Goal: Task Accomplishment & Management: Use online tool/utility

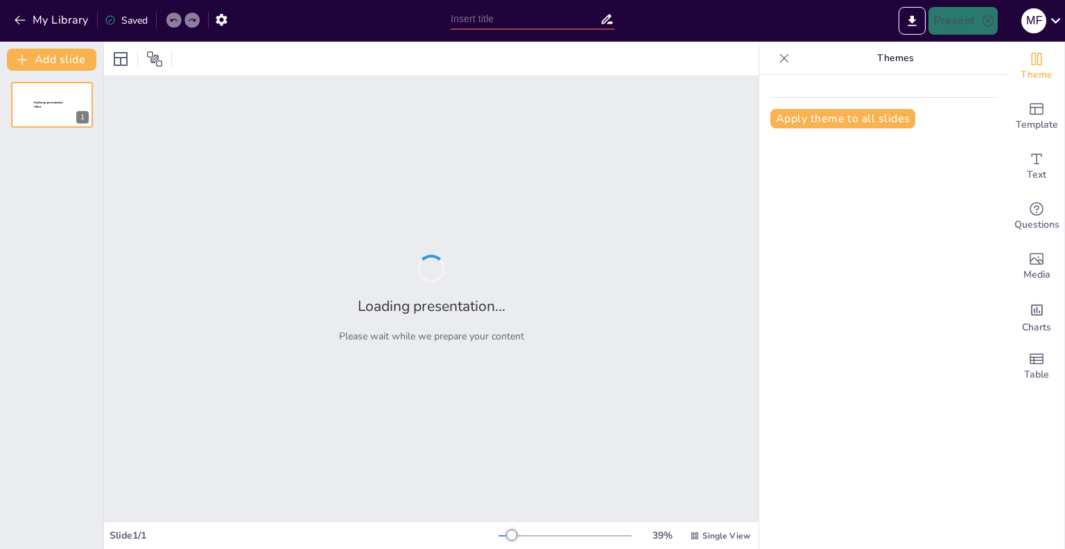
type input "Чудо в саду: значение времени и упорства"
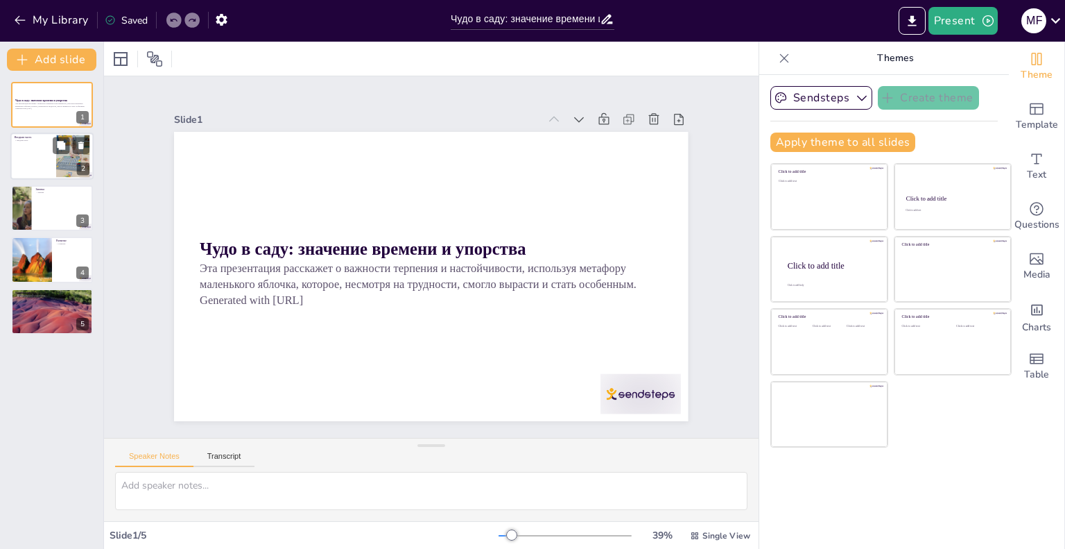
click at [33, 171] on div at bounding box center [51, 156] width 83 height 47
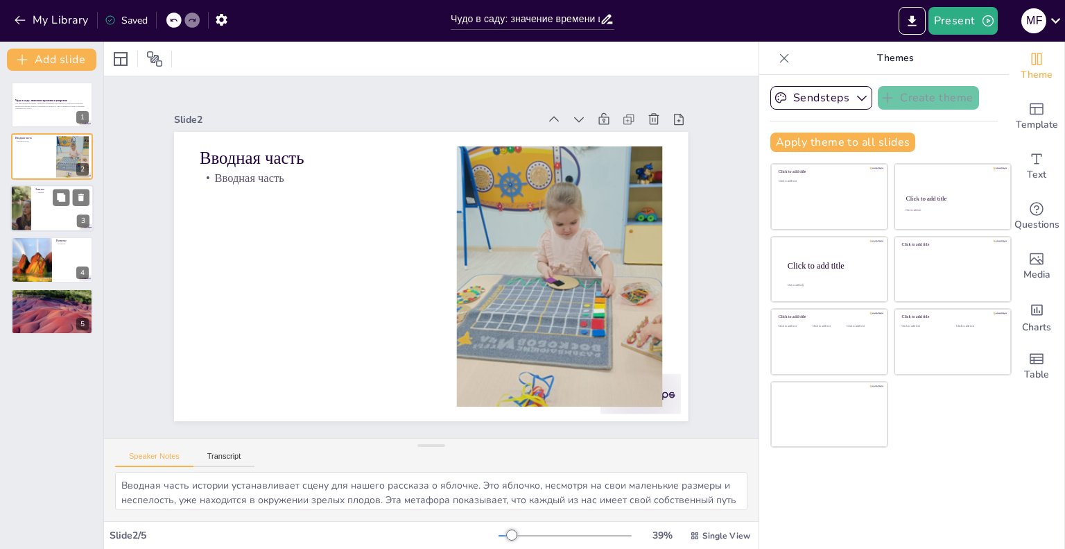
click at [33, 212] on div at bounding box center [51, 207] width 83 height 47
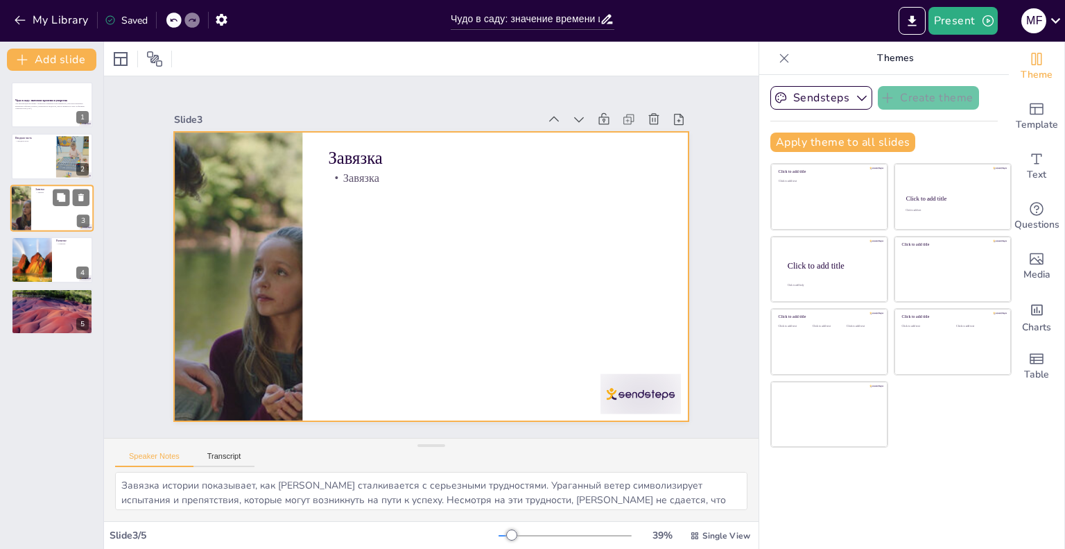
click at [42, 212] on div at bounding box center [51, 207] width 83 height 47
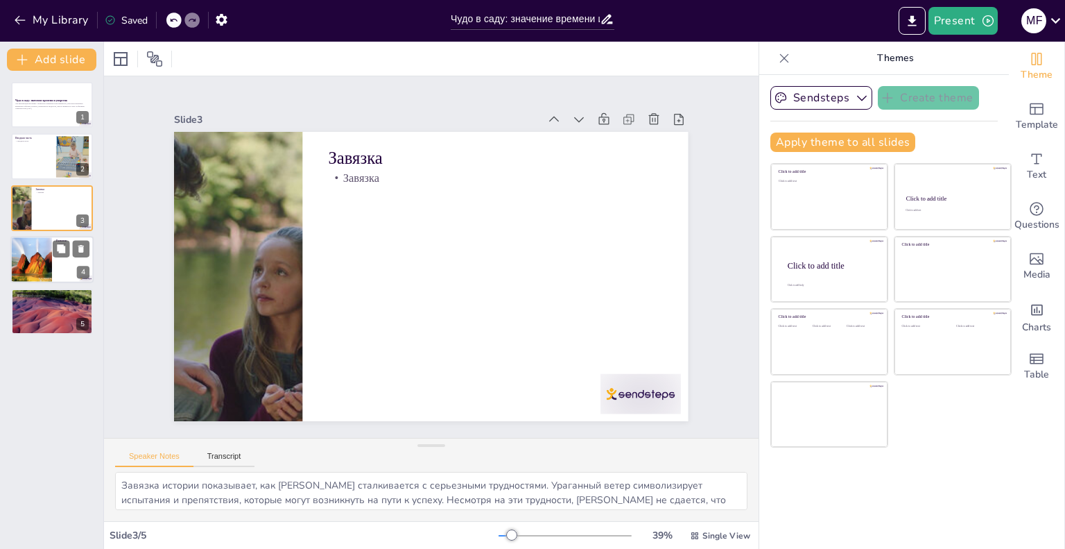
click at [42, 247] on div at bounding box center [31, 259] width 47 height 47
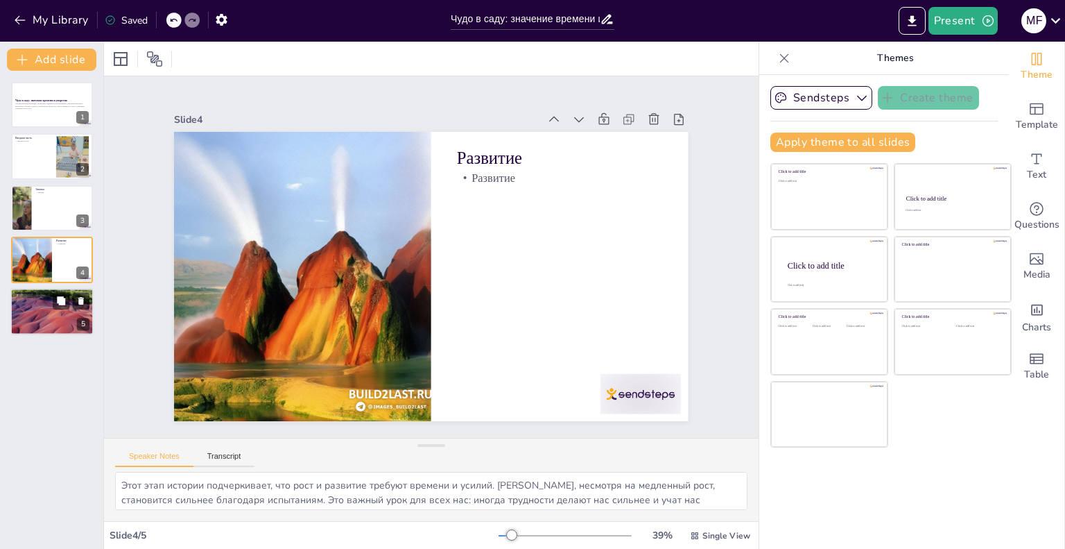
click at [44, 294] on p "Кульминация" at bounding box center [52, 295] width 75 height 3
type textarea "Кульминация истории представляет собой момент, когда [PERSON_NAME], несмотря на…"
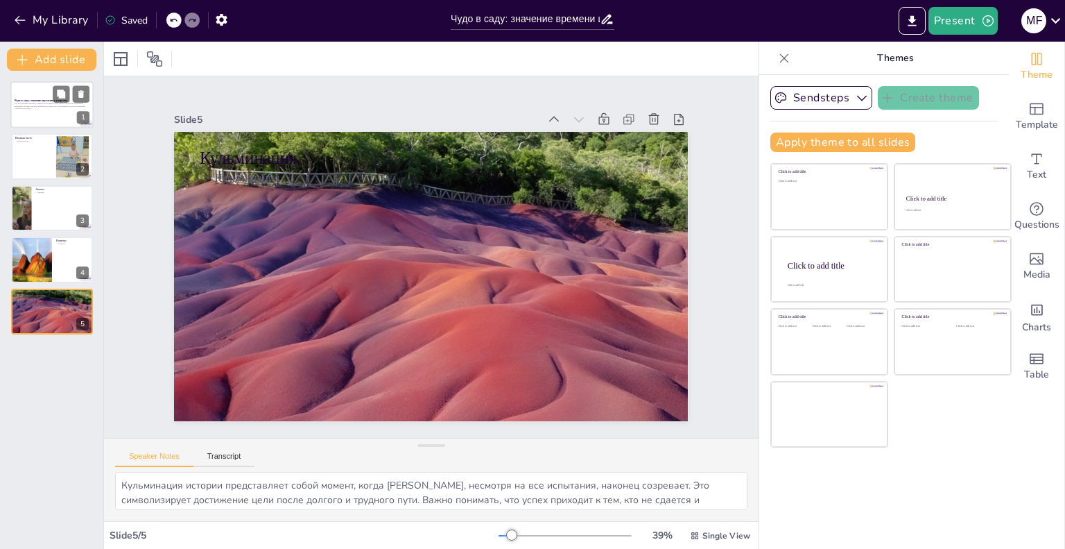
click at [35, 103] on p "Эта презентация расскажет о важности терпения и настойчивости, используя метафо…" at bounding box center [52, 104] width 75 height 5
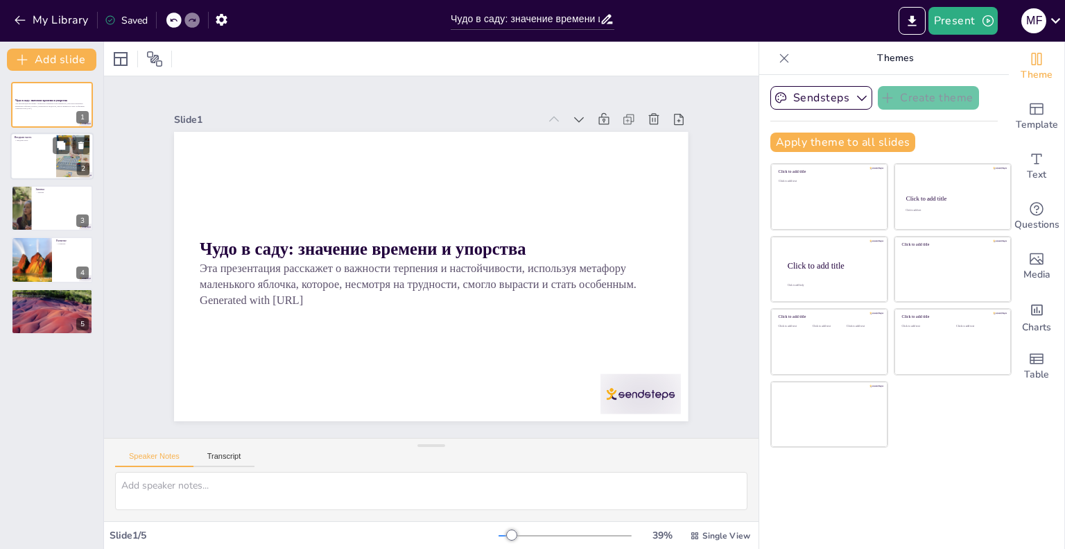
click at [42, 154] on div at bounding box center [51, 156] width 83 height 47
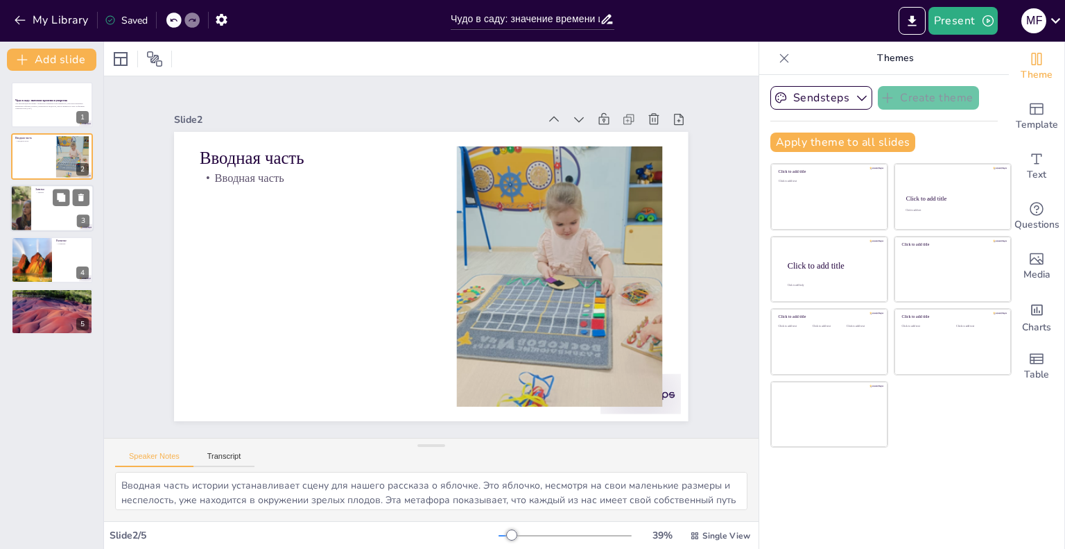
click at [33, 212] on div at bounding box center [51, 207] width 83 height 47
type textarea "Завязка истории показывает, как [PERSON_NAME] сталкивается с серьезными труднос…"
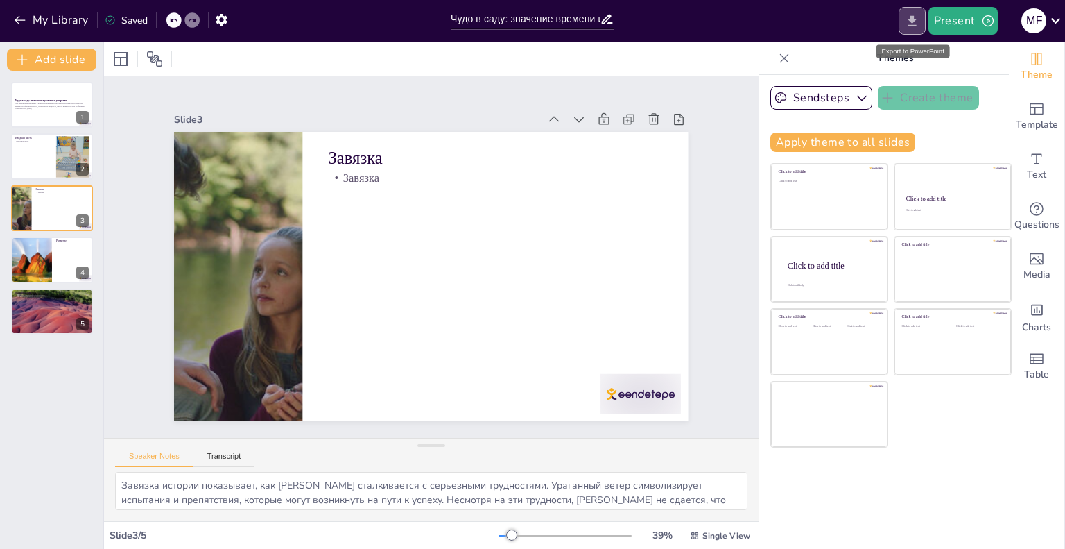
click at [905, 19] on button "Export to PowerPoint" at bounding box center [912, 21] width 27 height 28
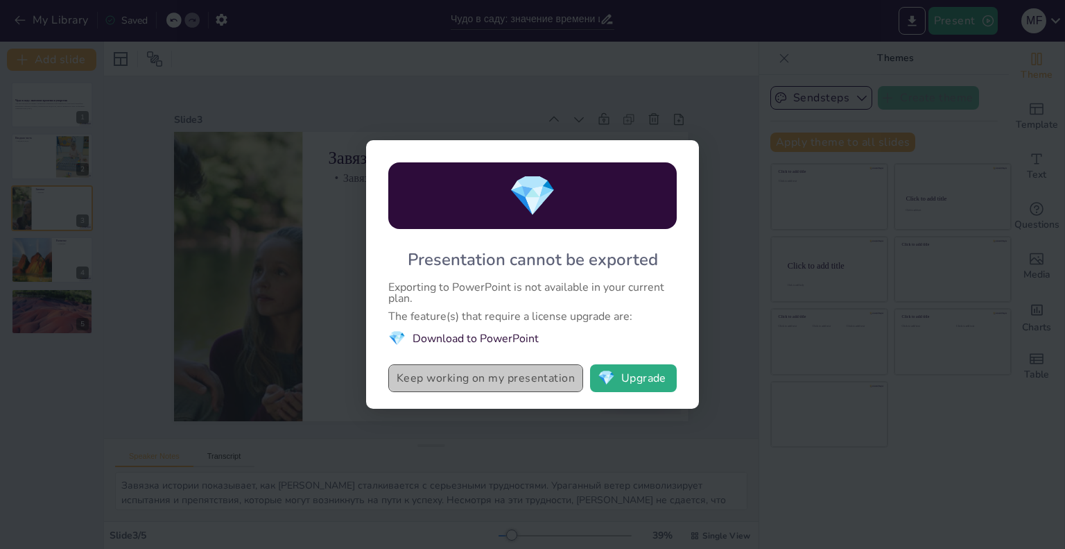
click at [526, 388] on button "Keep working on my presentation" at bounding box center [485, 378] width 195 height 28
